Goal: Entertainment & Leisure: Consume media (video, audio)

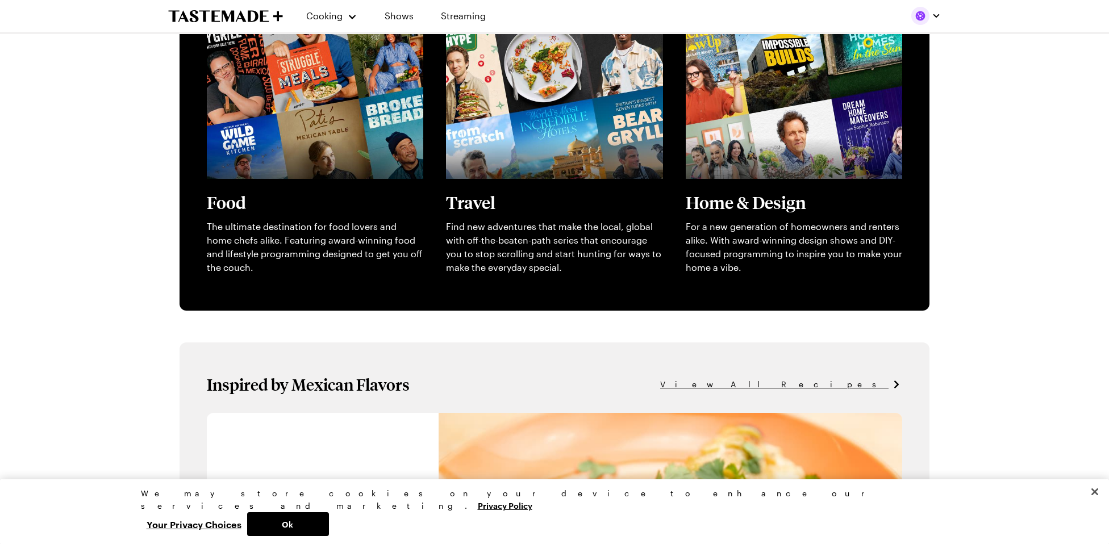
scroll to position [89, 0]
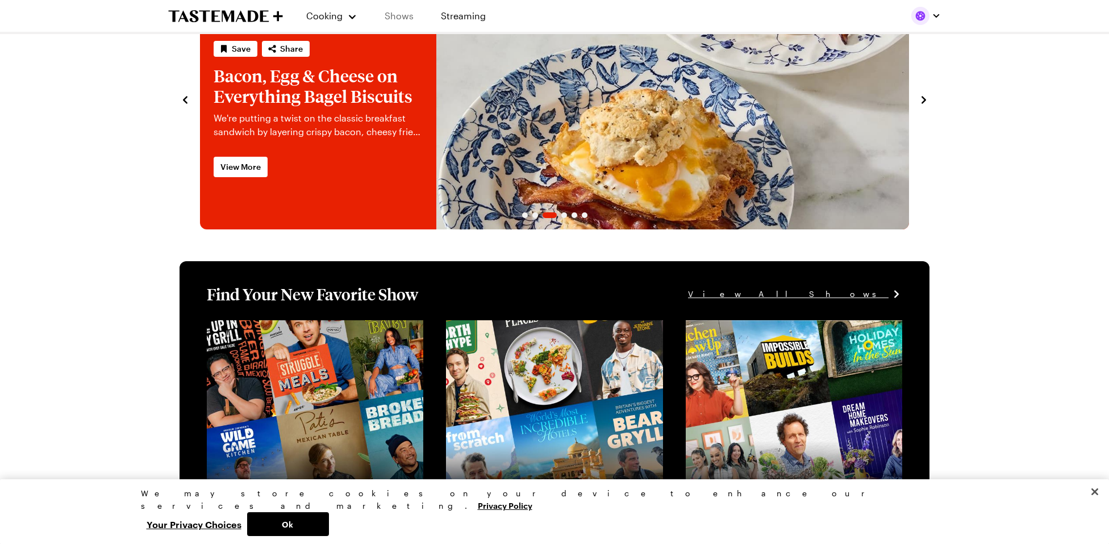
click at [394, 13] on link "Shows" at bounding box center [399, 16] width 52 height 32
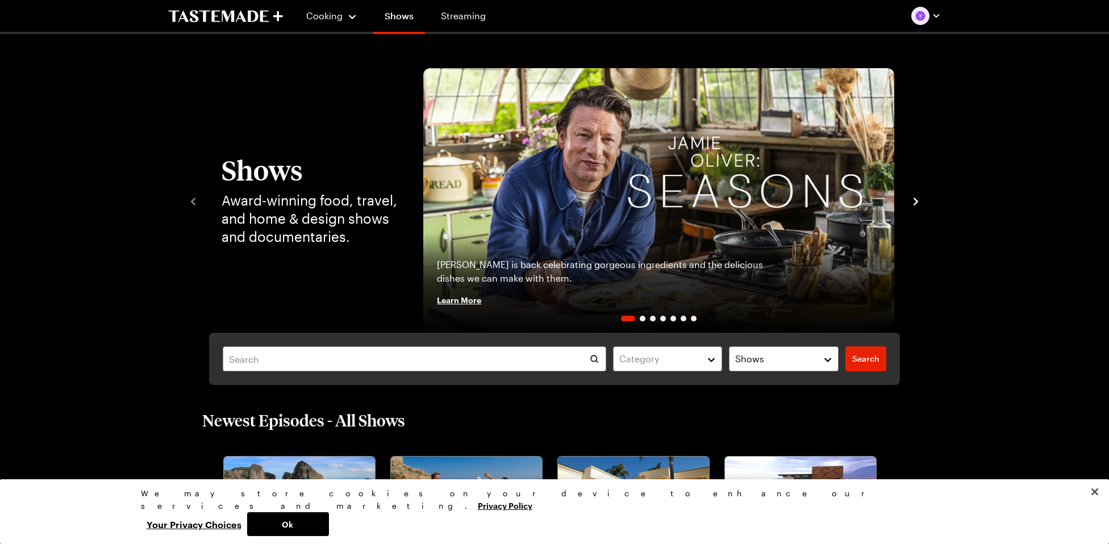
click at [922, 16] on img "button" at bounding box center [920, 16] width 18 height 18
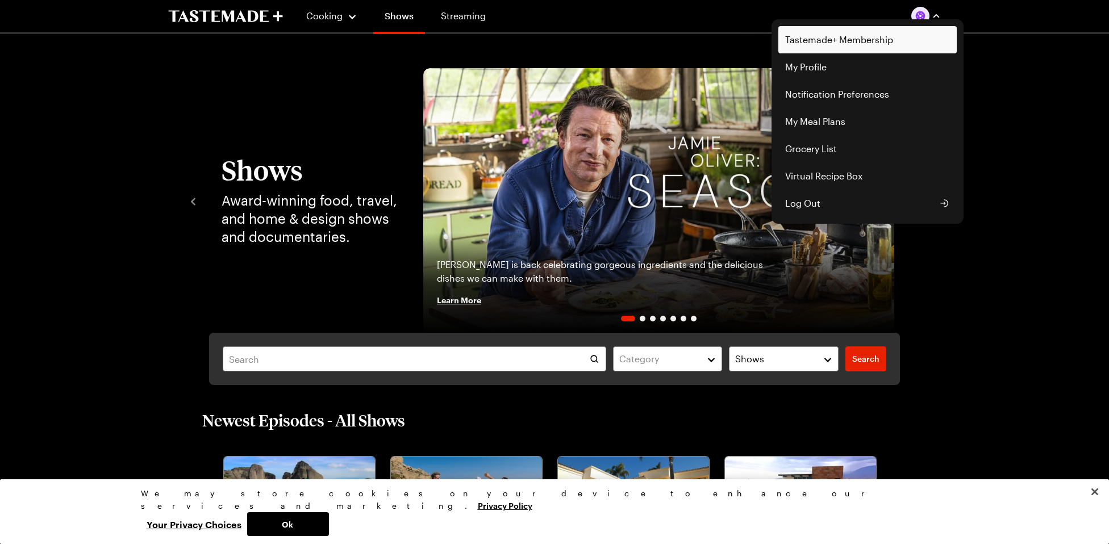
click at [806, 38] on link "Tastemade+ Membership" at bounding box center [867, 39] width 178 height 27
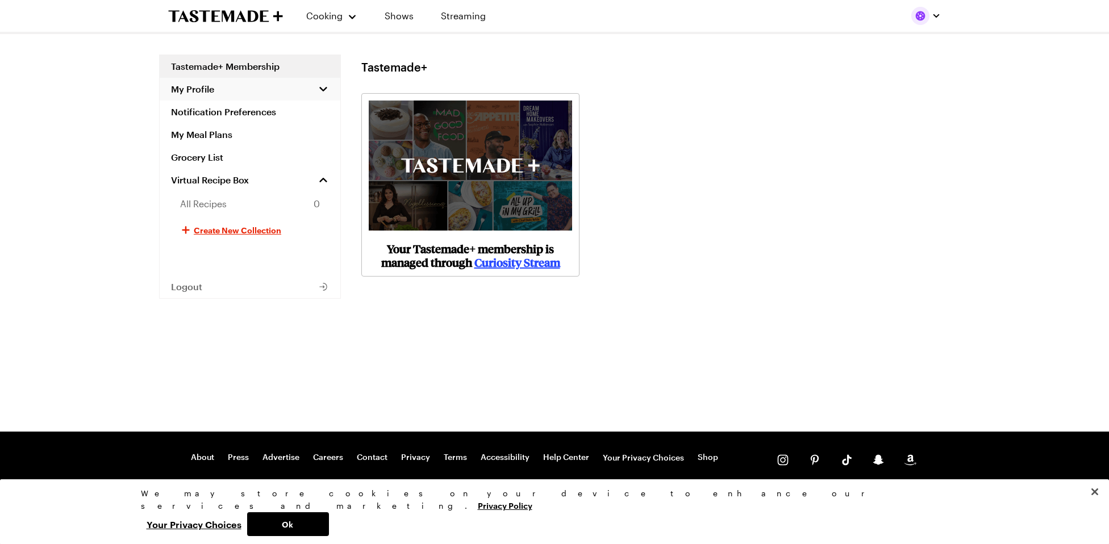
click at [206, 86] on span "My Profile" at bounding box center [192, 88] width 43 height 11
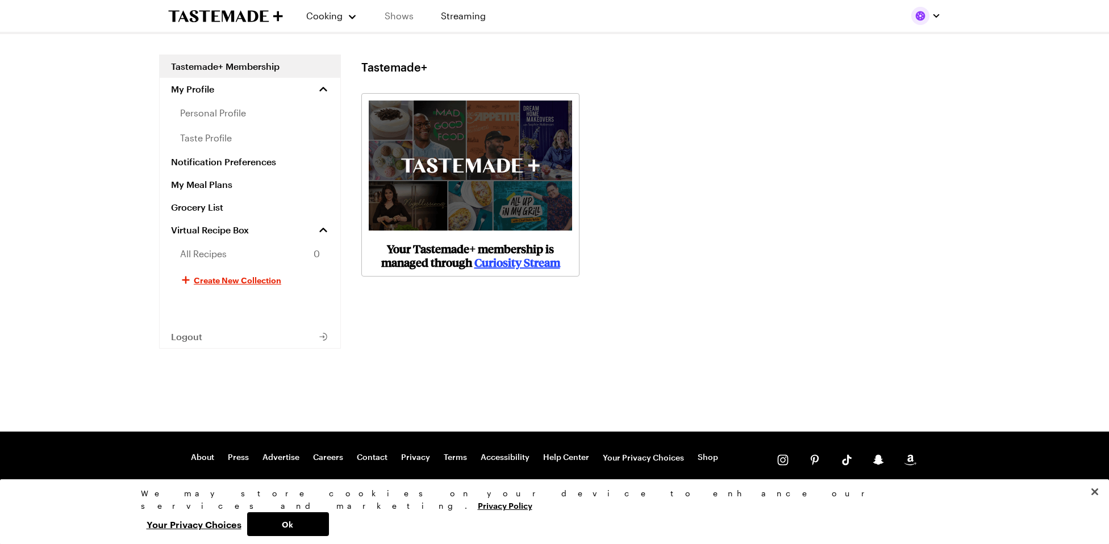
click at [405, 15] on link "Shows" at bounding box center [399, 16] width 52 height 32
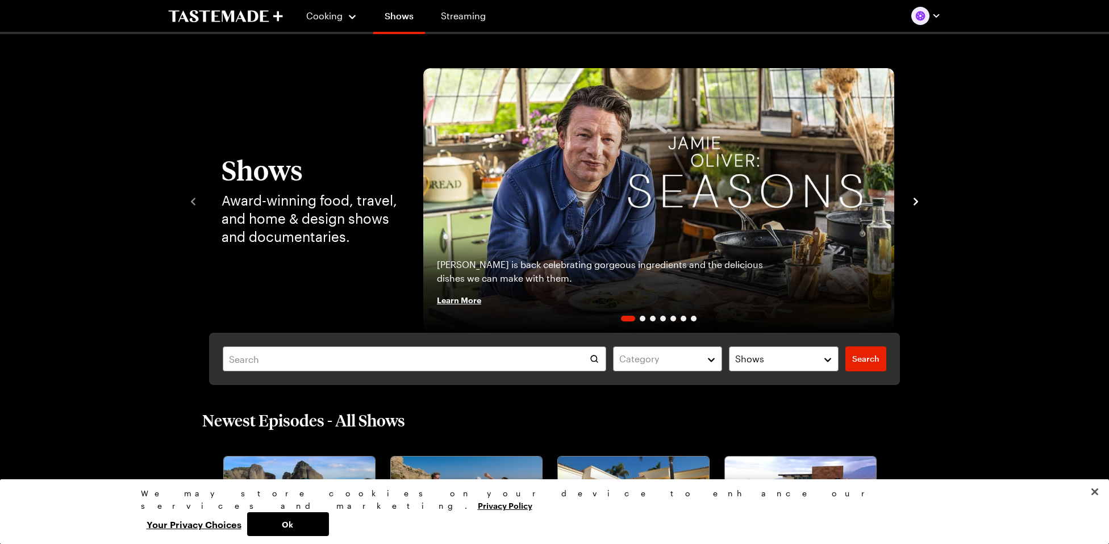
scroll to position [202, 0]
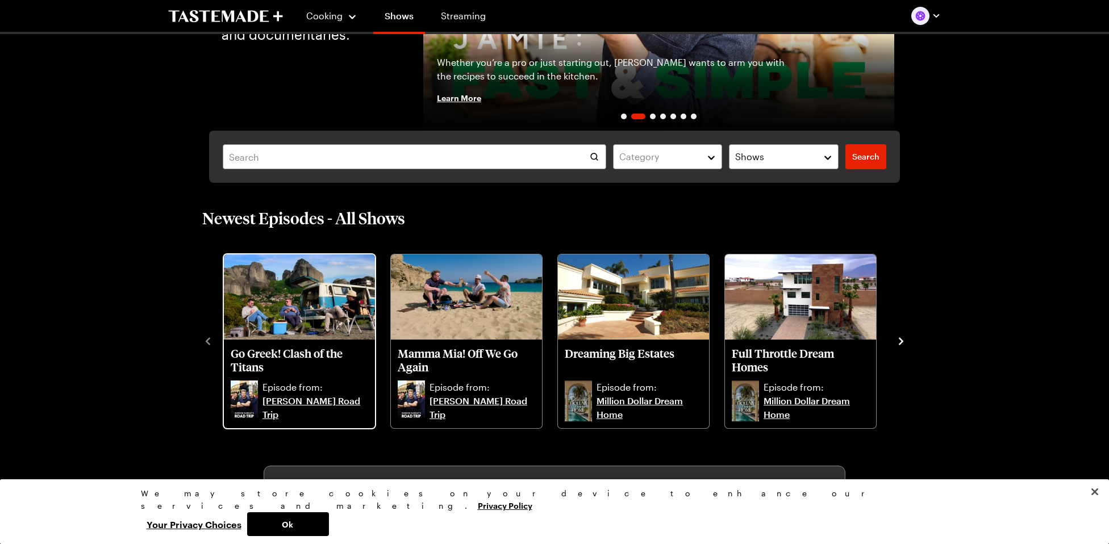
click at [291, 399] on link "[PERSON_NAME] Road Trip" at bounding box center [315, 407] width 106 height 27
